Goal: Find specific page/section: Locate a particular part of the current website

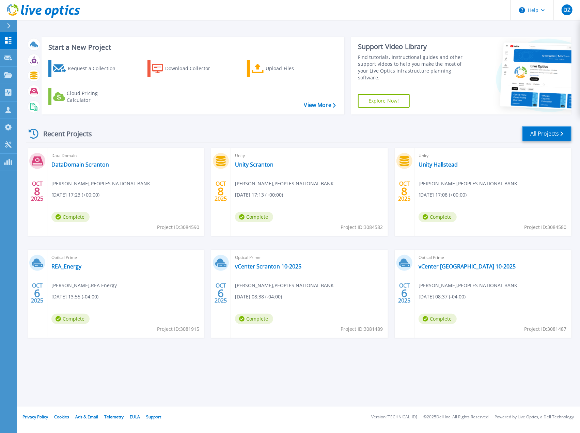
click at [546, 131] on link "All Projects" at bounding box center [546, 133] width 49 height 15
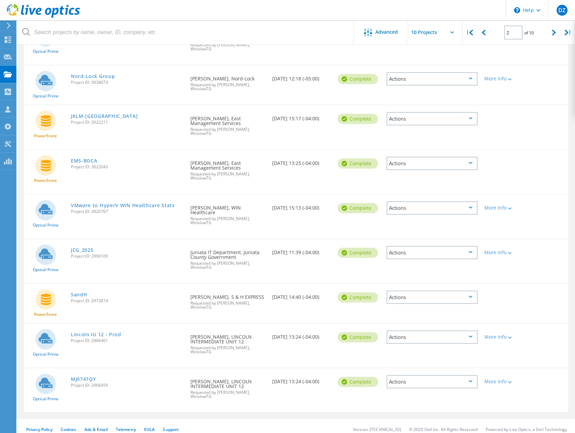
scroll to position [146, 0]
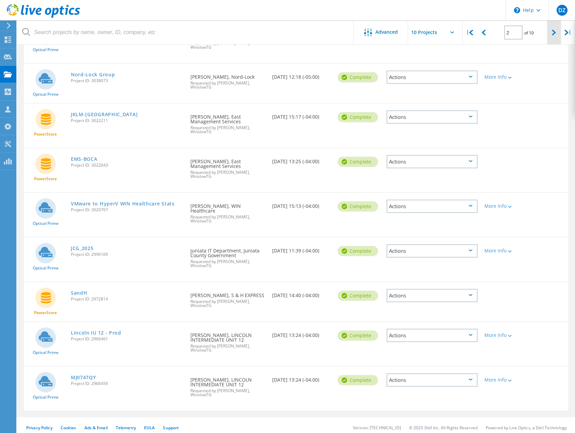
click at [548, 37] on div at bounding box center [554, 32] width 14 height 24
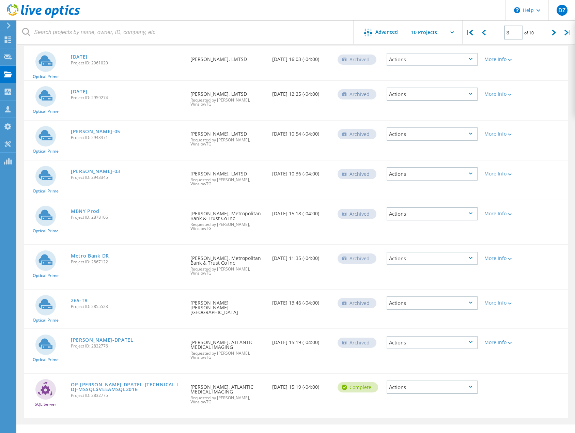
scroll to position [122, 0]
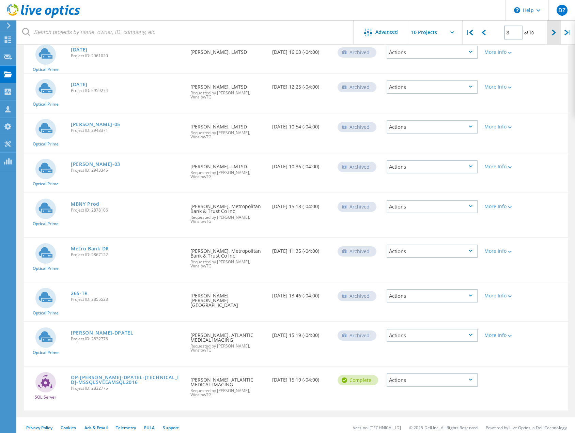
click at [550, 31] on div at bounding box center [554, 32] width 14 height 24
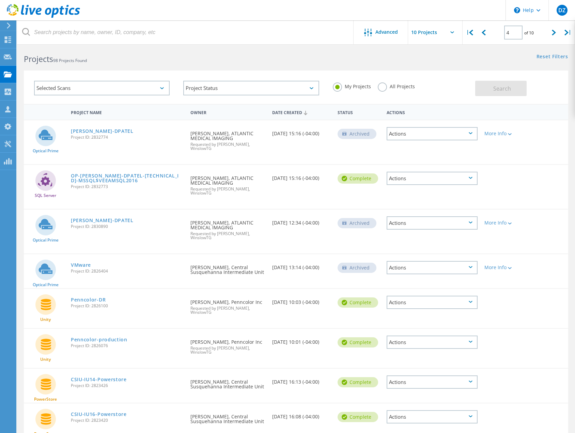
scroll to position [0, 0]
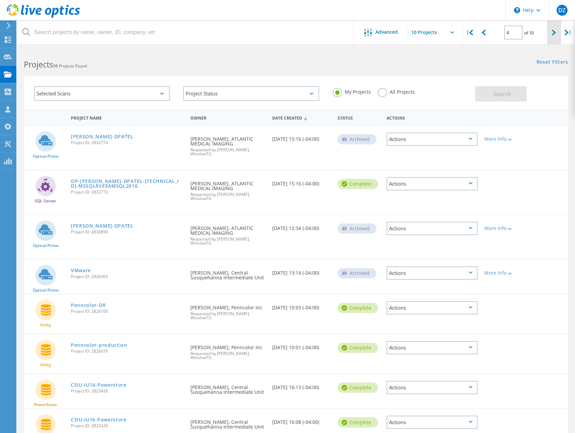
click at [557, 36] on div at bounding box center [554, 32] width 14 height 24
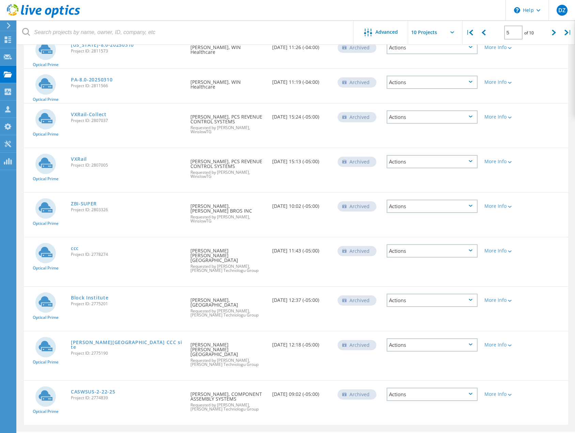
scroll to position [141, 0]
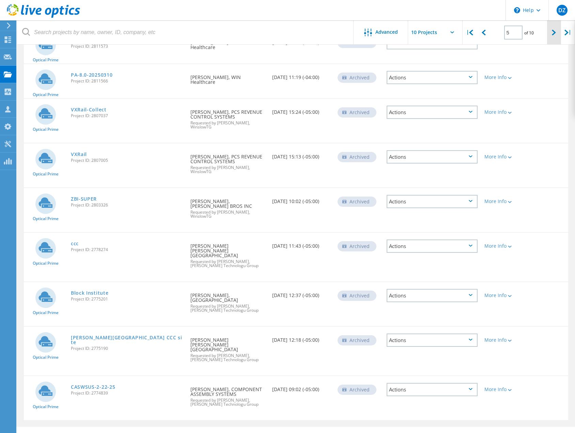
click at [550, 36] on div at bounding box center [554, 32] width 14 height 24
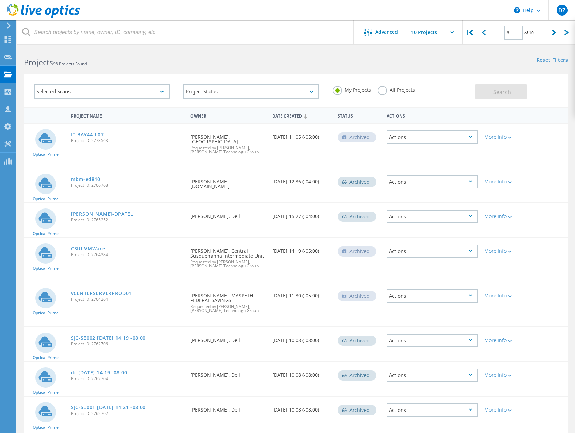
scroll to position [0, 0]
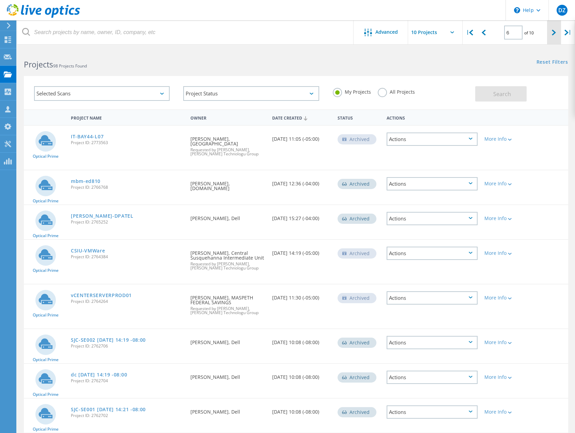
click at [550, 35] on div at bounding box center [554, 32] width 14 height 24
type input "7"
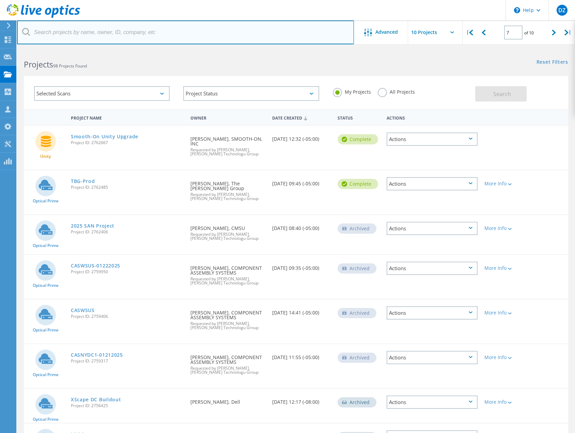
click at [111, 36] on input "text" at bounding box center [185, 32] width 337 height 24
paste input "BuonoPane Group"
type input "BuonoPane"
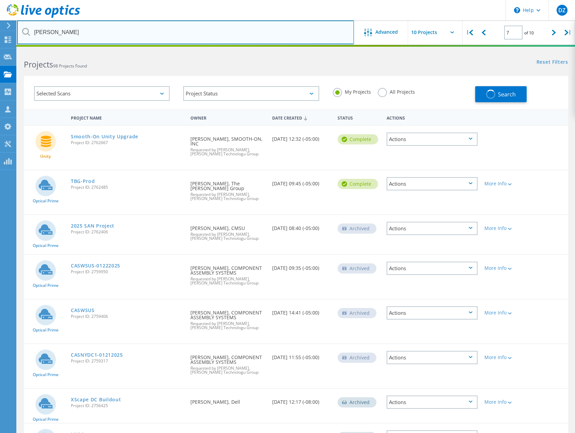
type input "1"
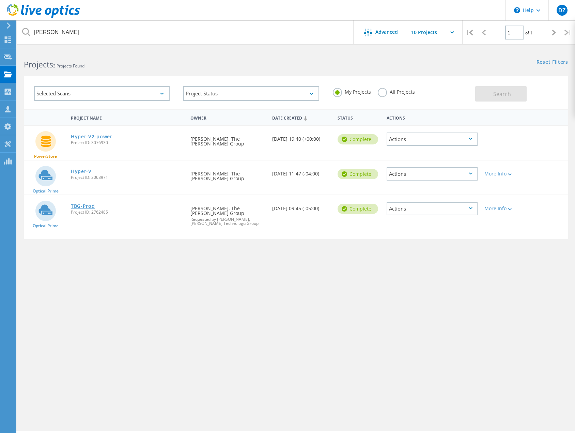
click at [80, 207] on link "TBG-Prod" at bounding box center [83, 206] width 24 height 5
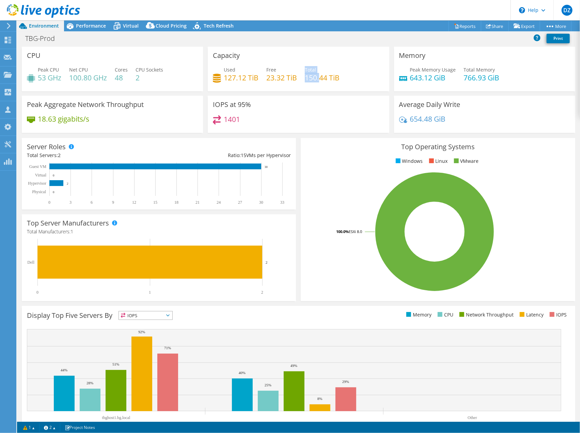
drag, startPoint x: 302, startPoint y: 78, endPoint x: 317, endPoint y: 77, distance: 14.7
click at [317, 77] on div "Used 127.12 TiB Free 23.32 TiB Total 150.44 TiB" at bounding box center [298, 77] width 171 height 22
click at [300, 71] on div "Used 127.12 TiB Free 23.32 TiB Total 150.44 TiB" at bounding box center [298, 77] width 171 height 22
